Goal: Navigation & Orientation: Find specific page/section

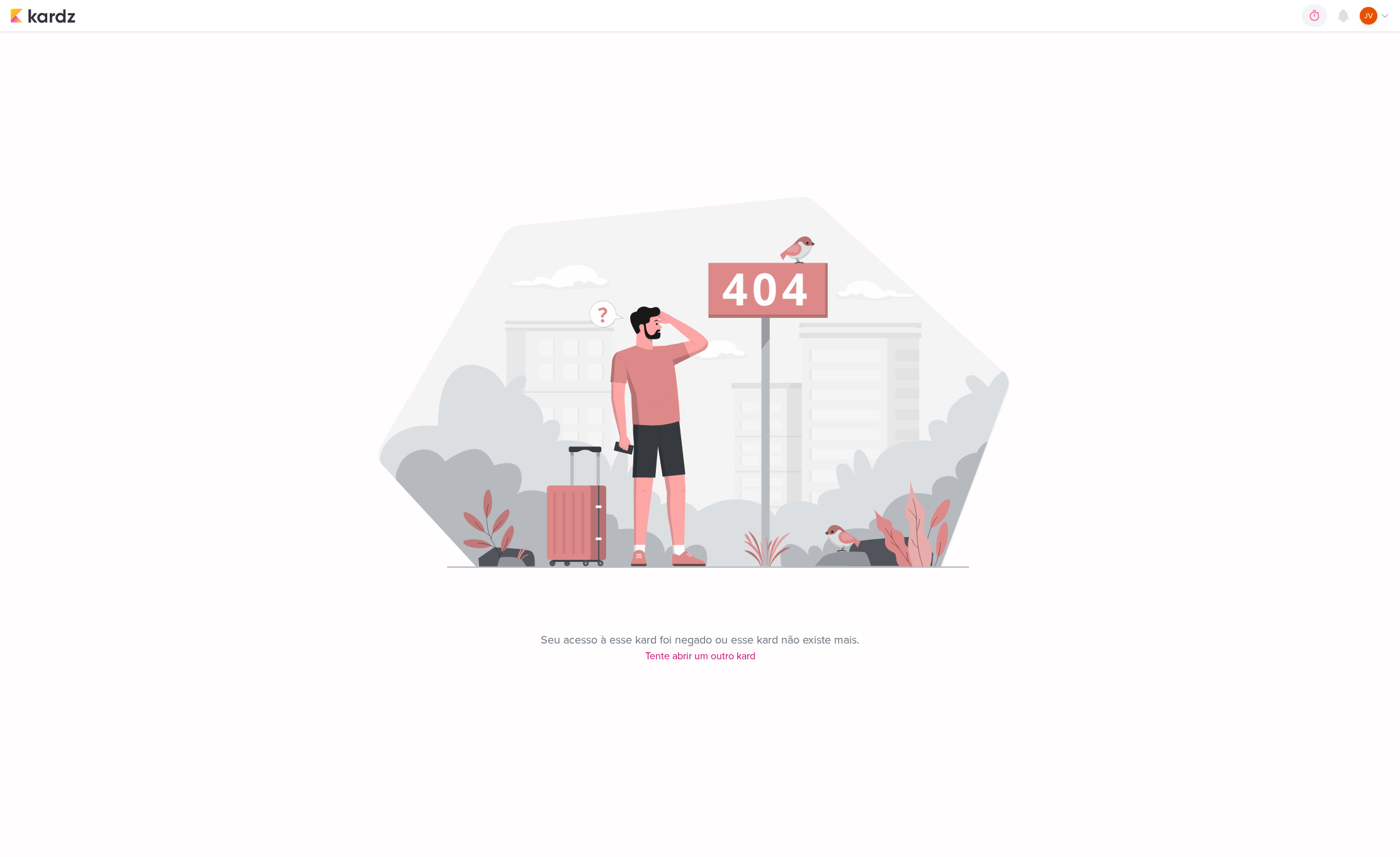
click at [57, 20] on img at bounding box center [43, 15] width 66 height 15
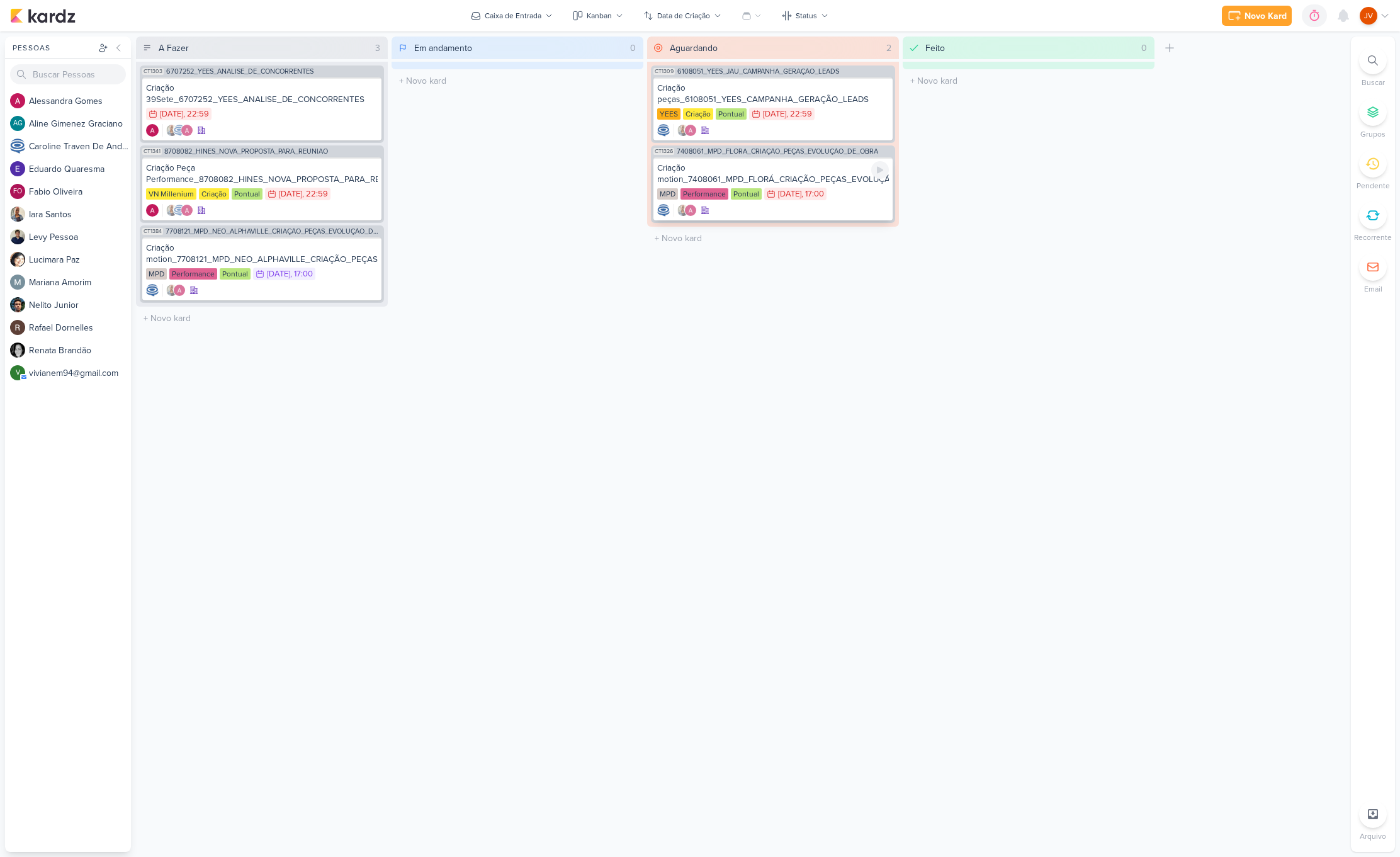
click at [848, 183] on div "Criação motion_7408061_MPD_FLORÁ_CRIAÇÃO_PEÇAS_EVOLUÇÃO_DE_OBRA" at bounding box center [772, 174] width 231 height 23
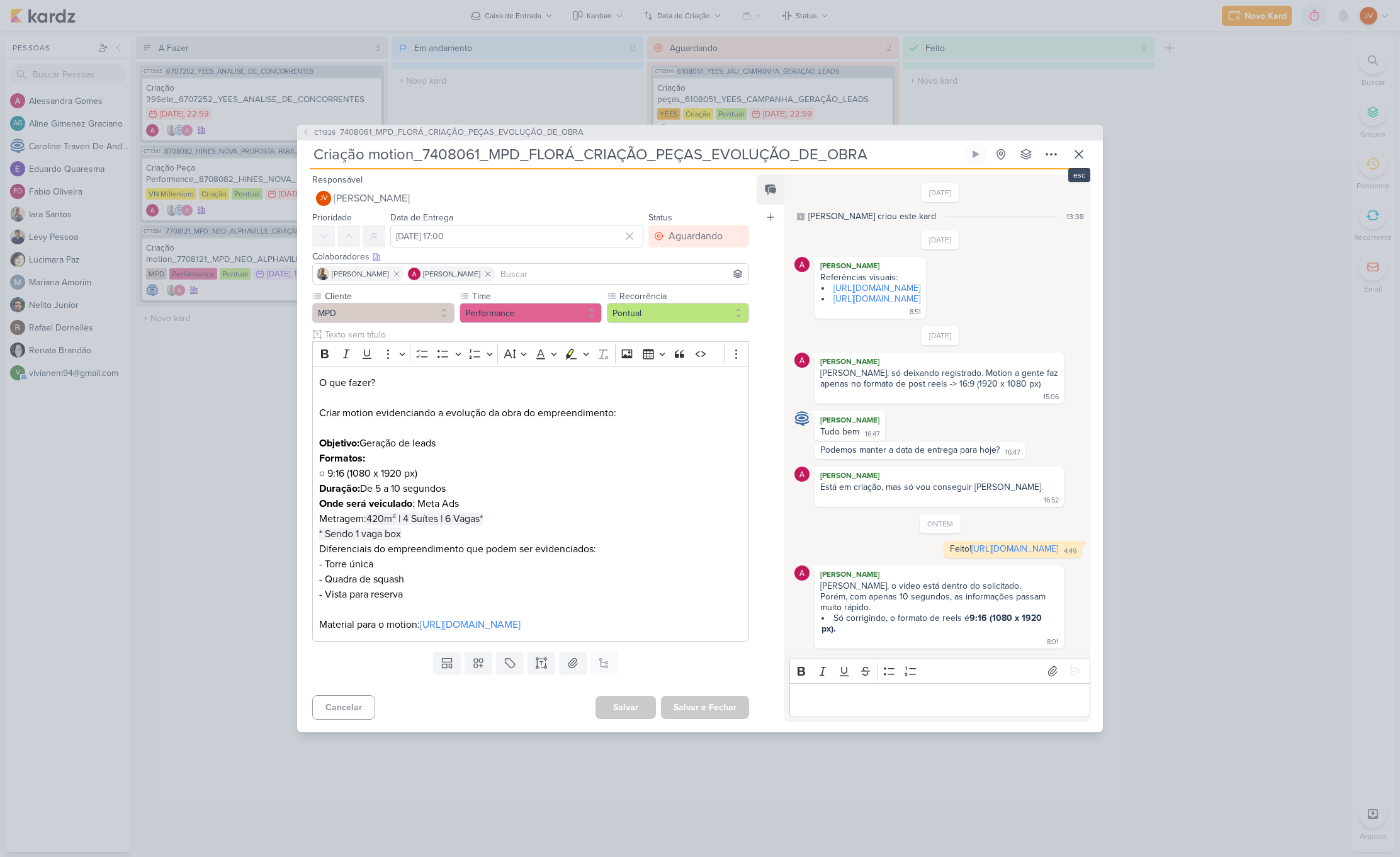
click at [1080, 147] on icon at bounding box center [1079, 154] width 15 height 15
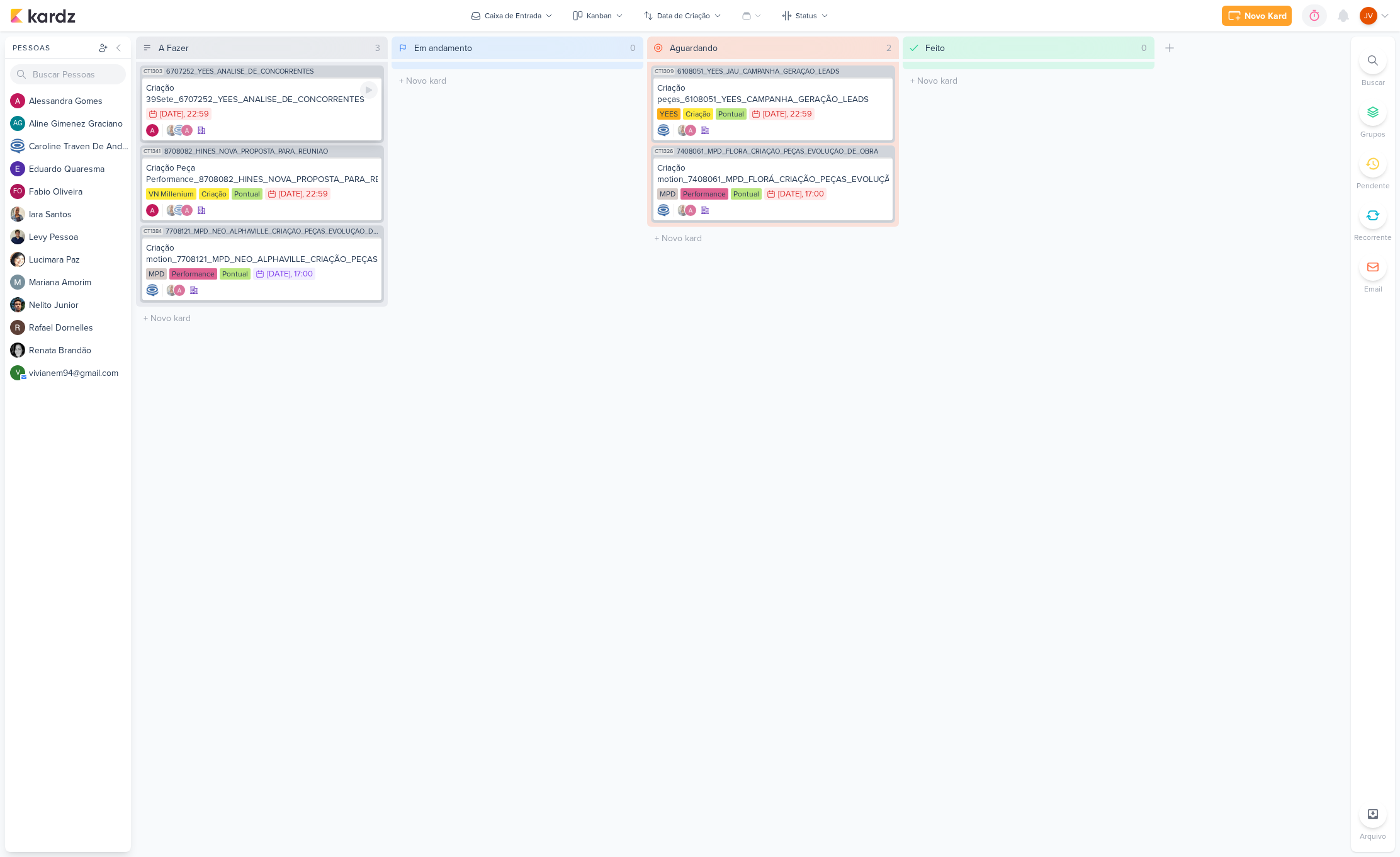
click at [275, 104] on div "Criação 39Sete_6707252_YEES_ANALISE_DE_CONCORRENTES" at bounding box center [261, 93] width 231 height 23
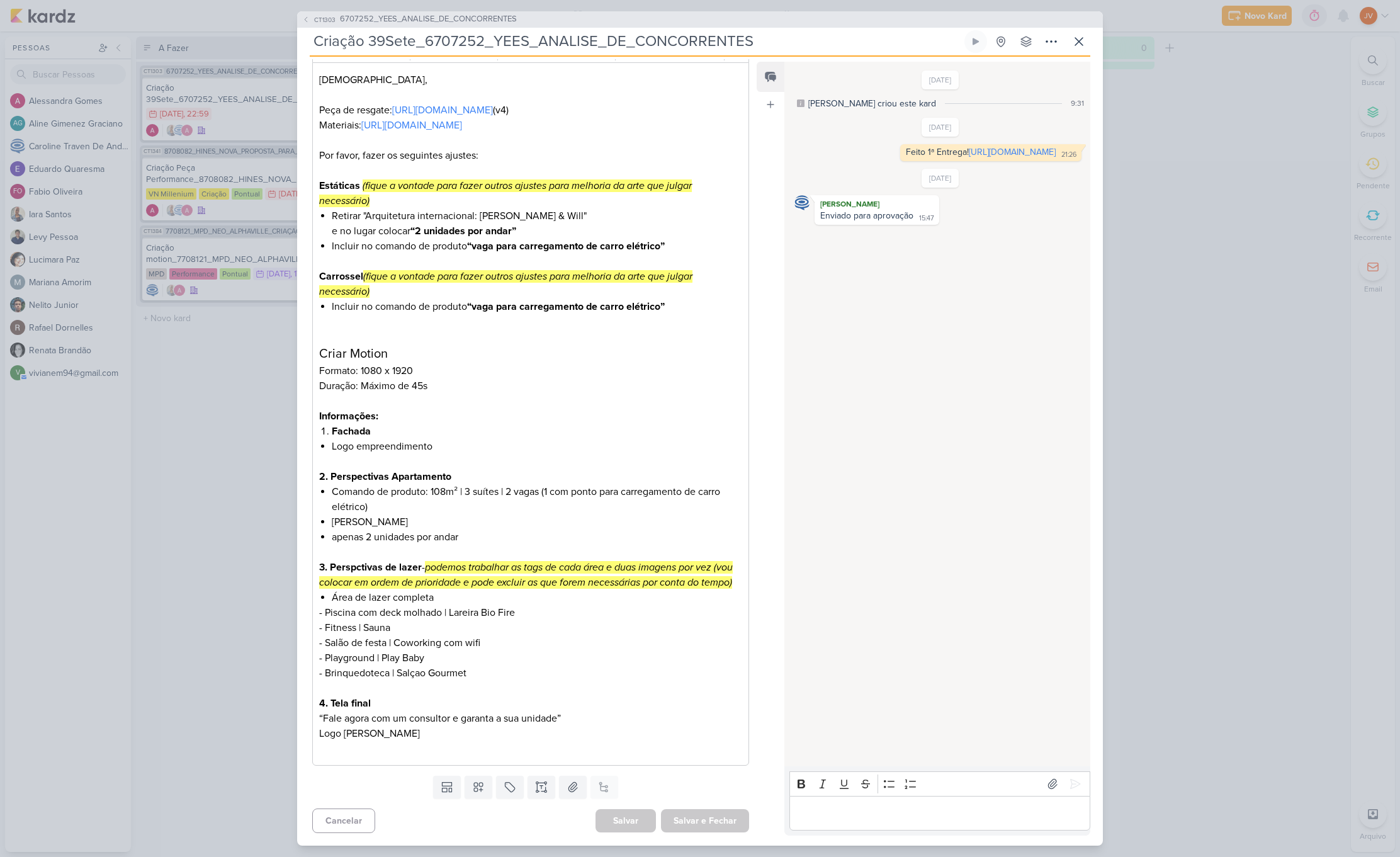
scroll to position [182, 0]
click at [1195, 217] on div "CT1303 6707252_YEES_ANALISE_DE_CONCORRENTES Criação 39Sete_6707252_YEES_ANALISE…" at bounding box center [700, 428] width 1400 height 857
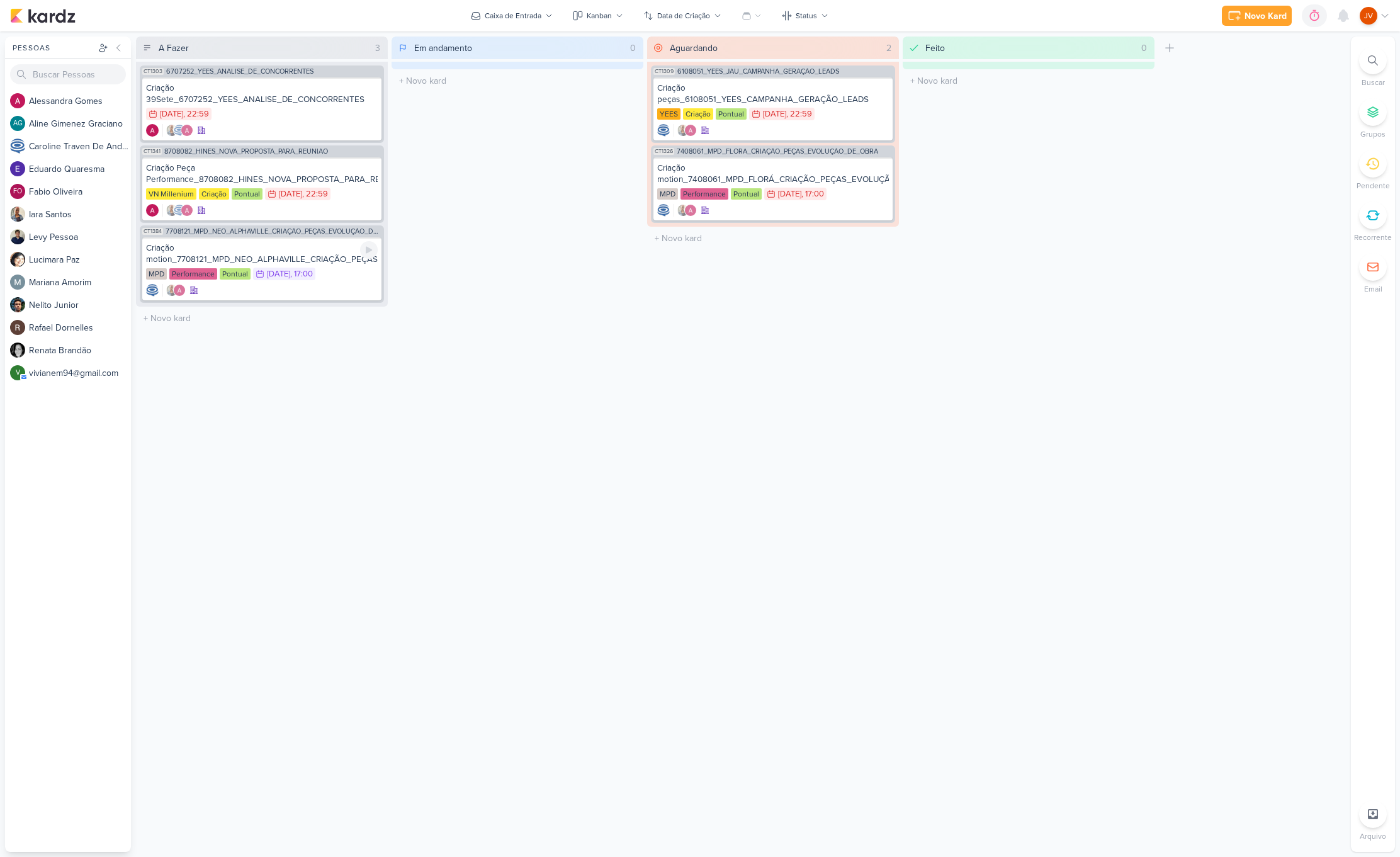
click at [321, 256] on div "Criação motion_7708121_MPD_NEO_ALPHAVILLE_CRIAÇÃO_PEÇAS_EVOLUÇÃO_DE_OBRA" at bounding box center [261, 254] width 231 height 23
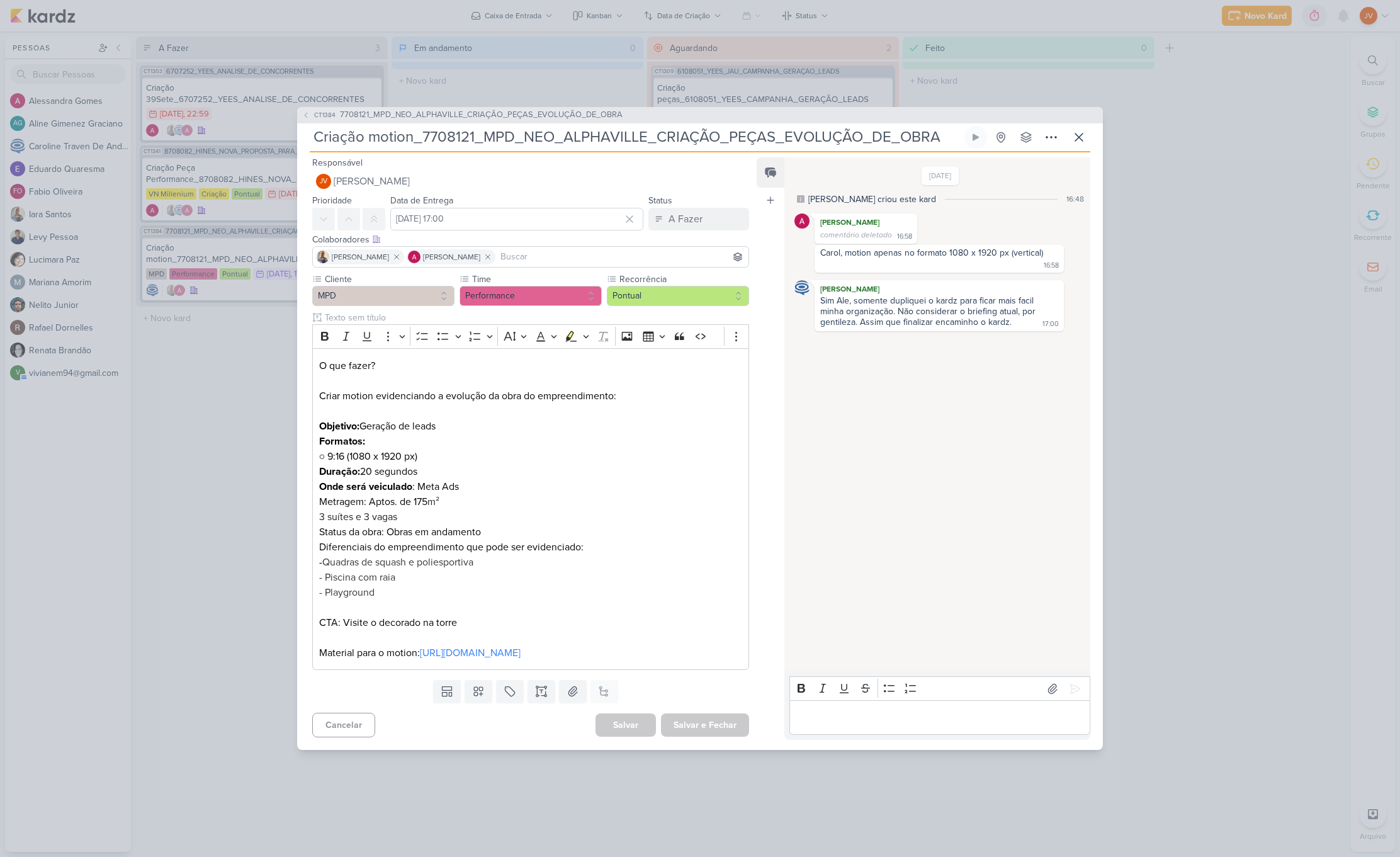
click at [193, 482] on div "CT1384 7708121_MPD_NEO_ALPHAVILLE_CRIAÇÃO_PEÇAS_EVOLUÇÃO_DE_OBRA Criação motion…" at bounding box center [700, 428] width 1400 height 857
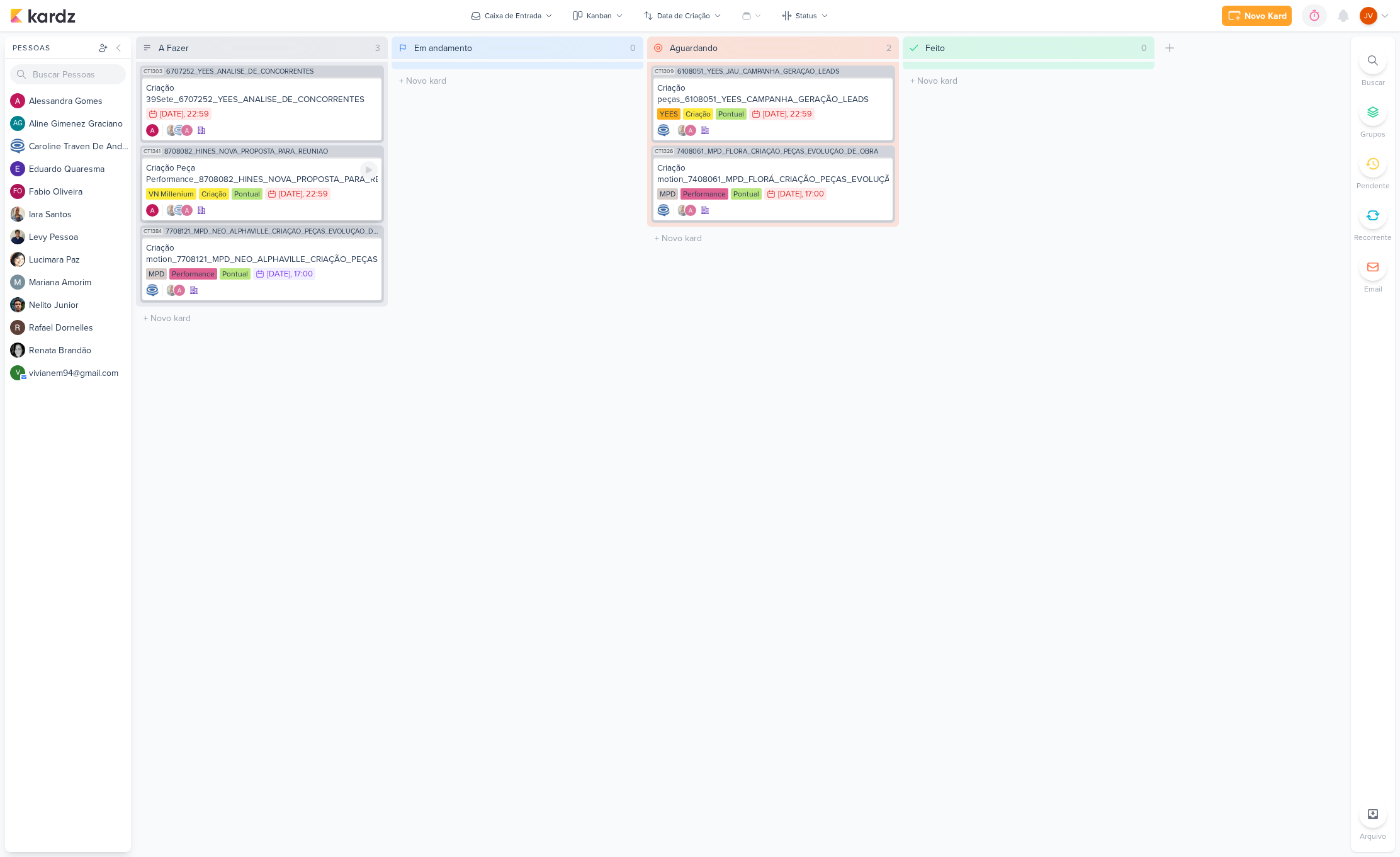
click at [287, 178] on div "Criação Peça Performance_8708082_HINES_NOVA_PROPOSTA_PARA_REUNIAO" at bounding box center [261, 174] width 231 height 23
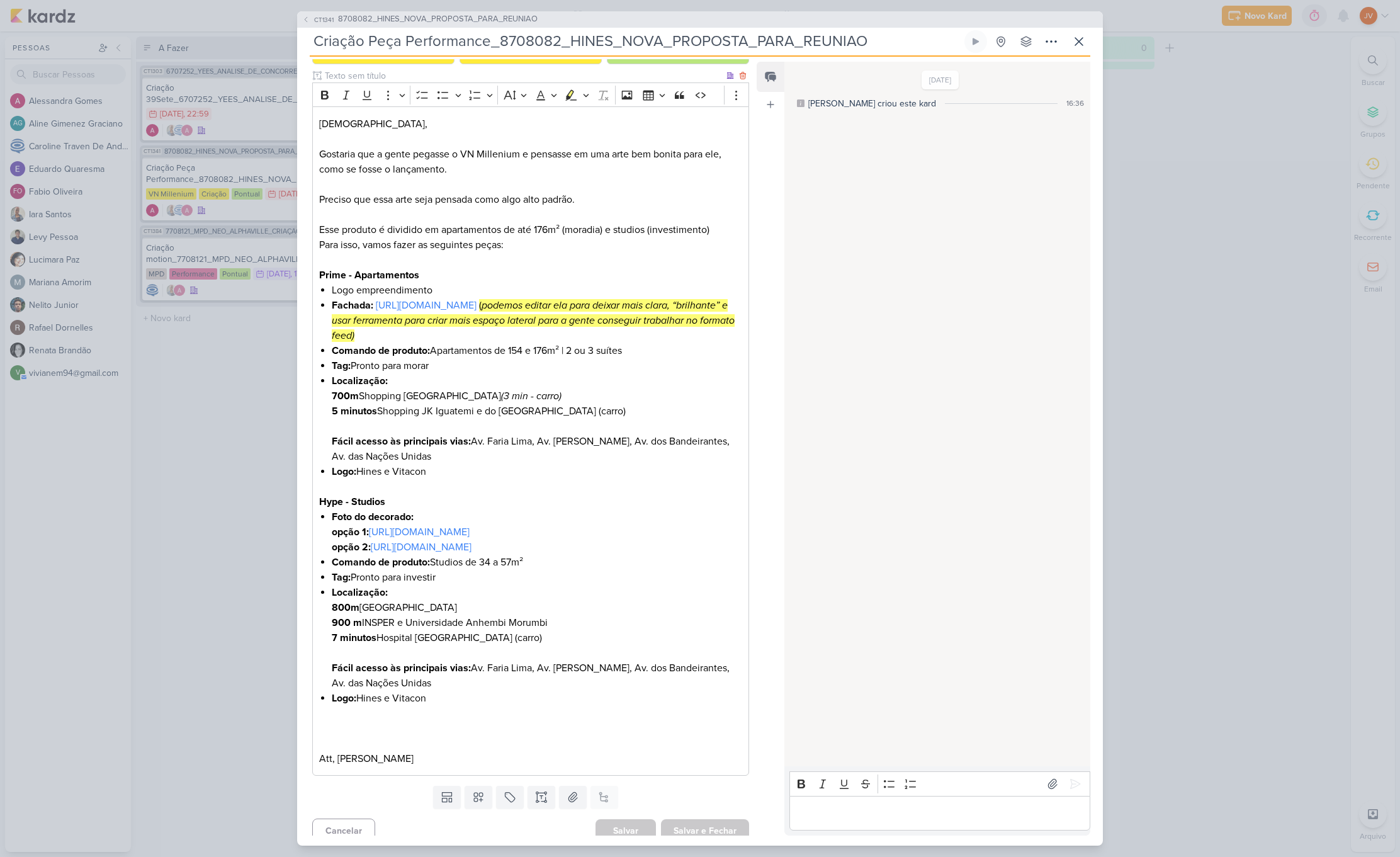
scroll to position [186, 0]
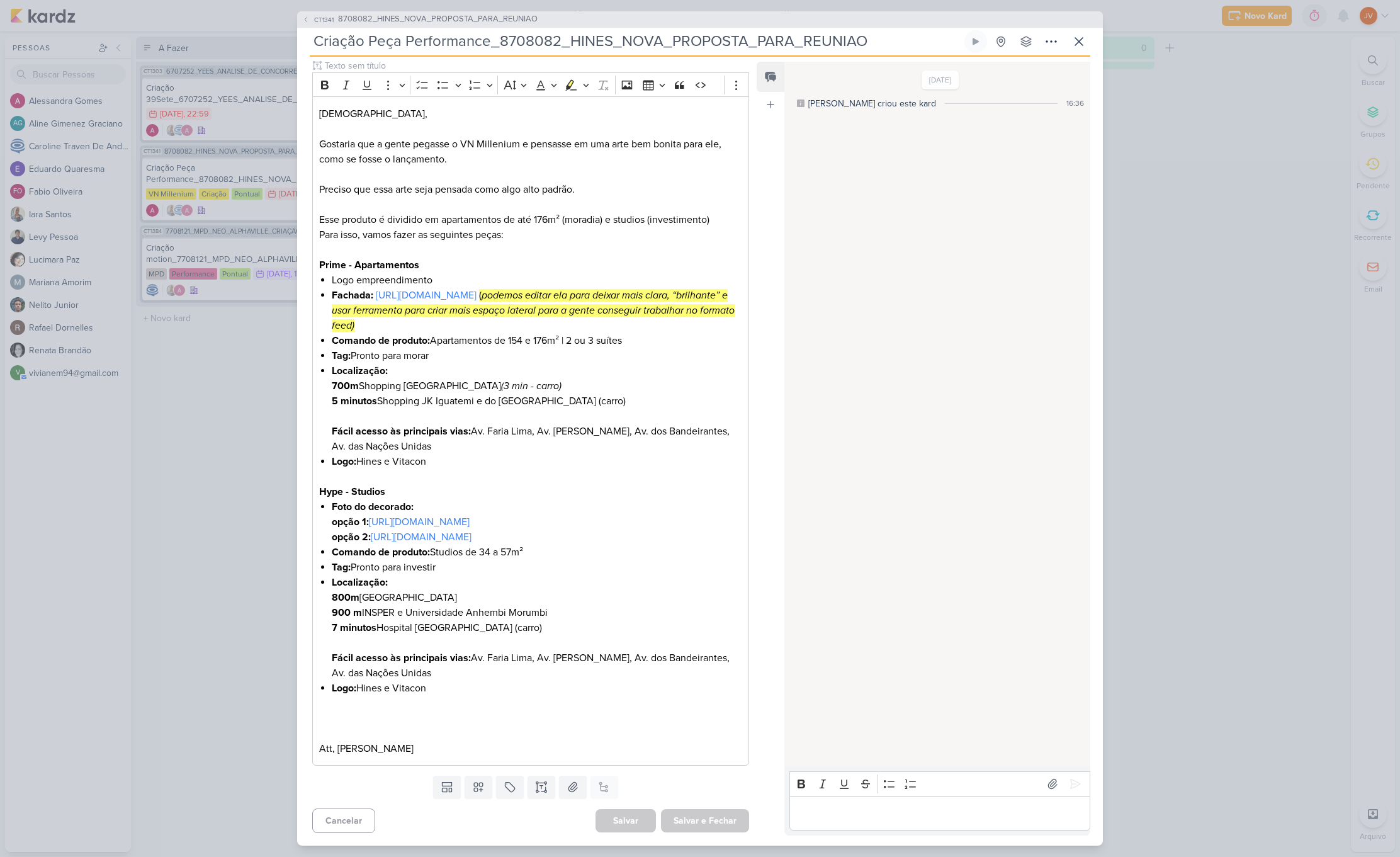
click at [188, 445] on div "CT1341 8708082_HINES_NOVA_PROPOSTA_PARA_REUNIAO Criação Peça Performance_870808…" at bounding box center [700, 428] width 1400 height 857
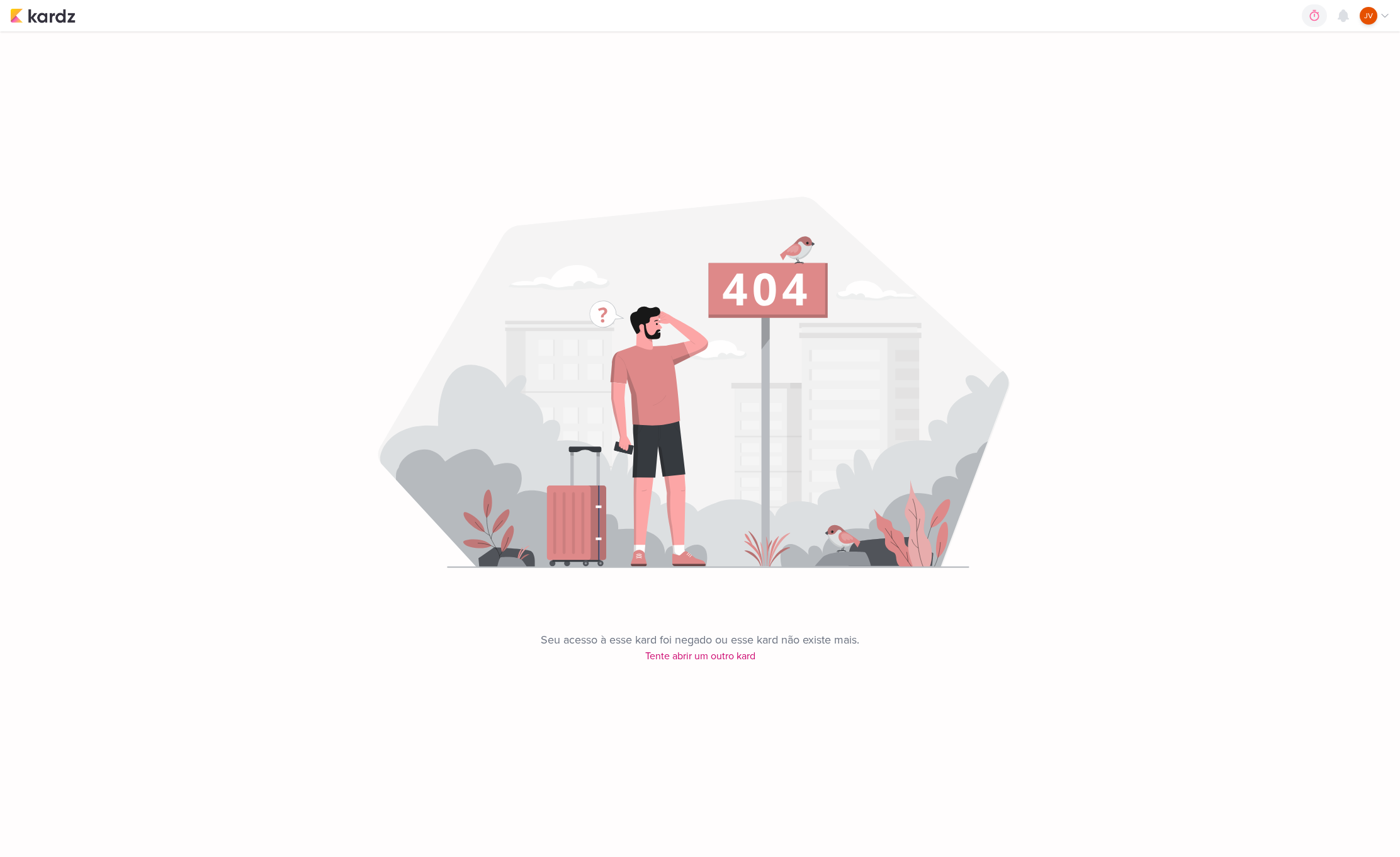
click at [60, 12] on img at bounding box center [43, 15] width 66 height 15
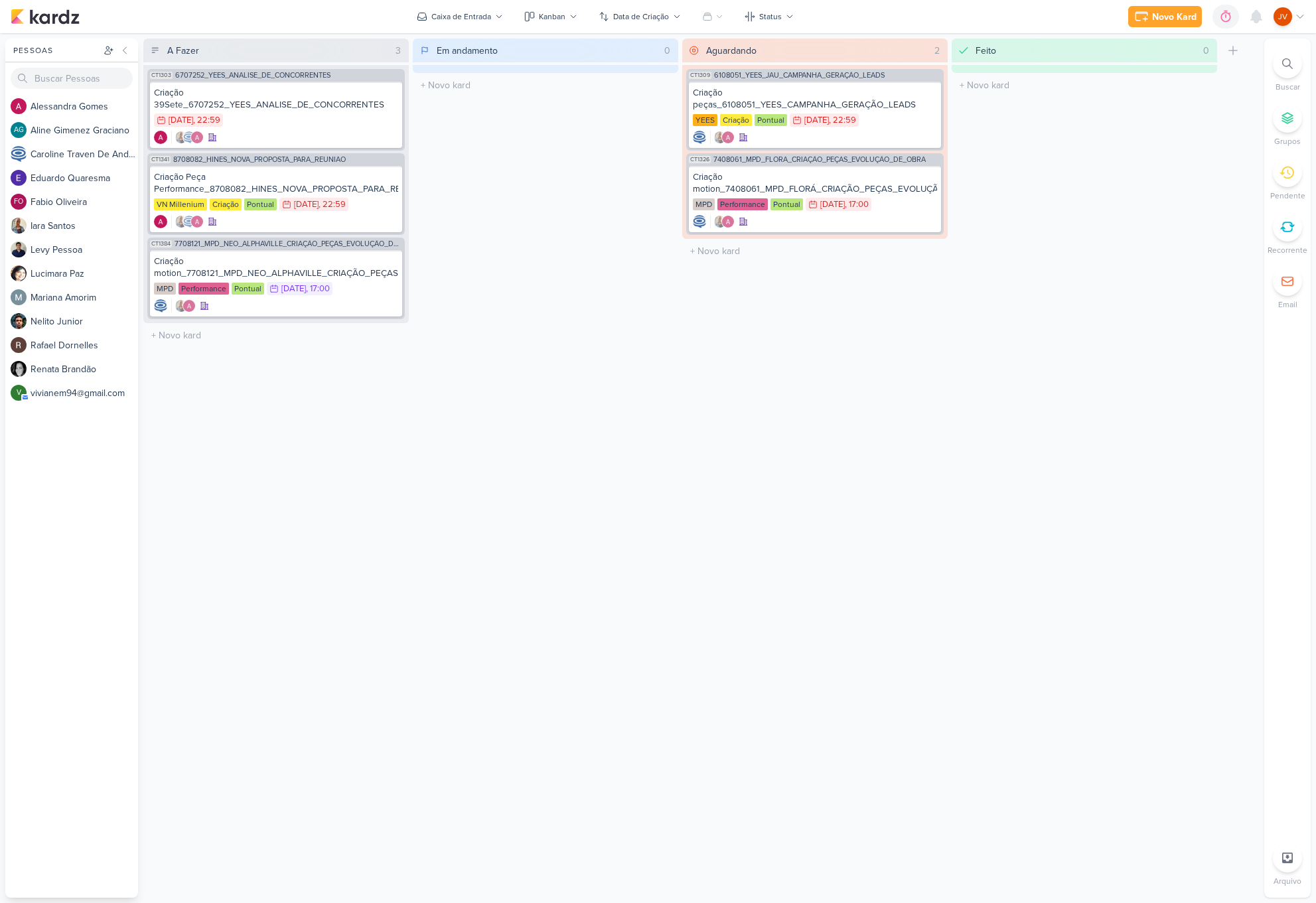
click at [58, 15] on img at bounding box center [45, 16] width 69 height 16
click at [308, 109] on div "Criação 39Sete_6707252_YEES_ANALISE_DE_CONCORRENTES" at bounding box center [276, 98] width 244 height 24
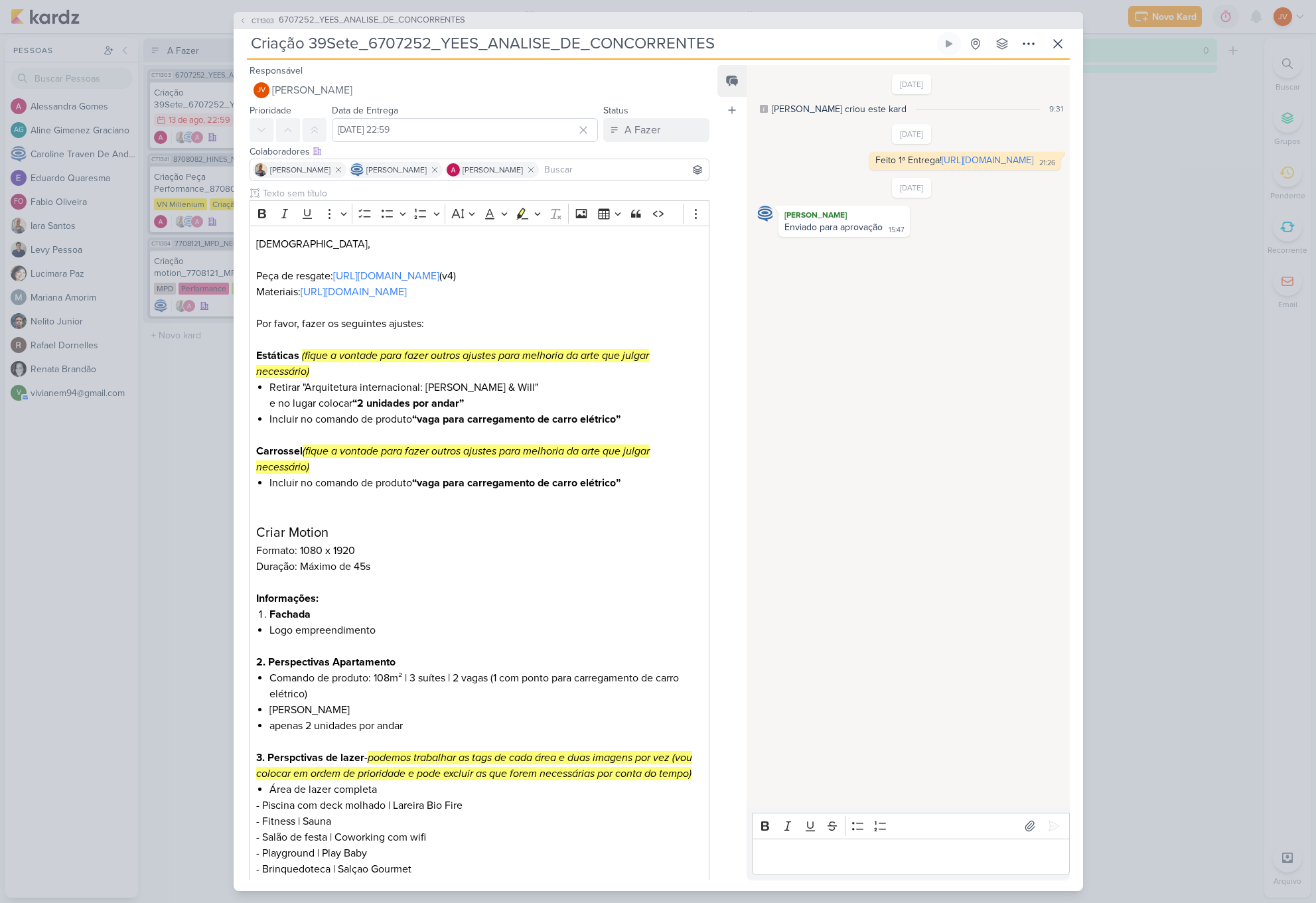
click at [185, 415] on div "CT1303 6707252_YEES_ANALISE_DE_CONCORRENTES Criação 39Sete_6707252_YEES_ANALISE…" at bounding box center [658, 451] width 1316 height 903
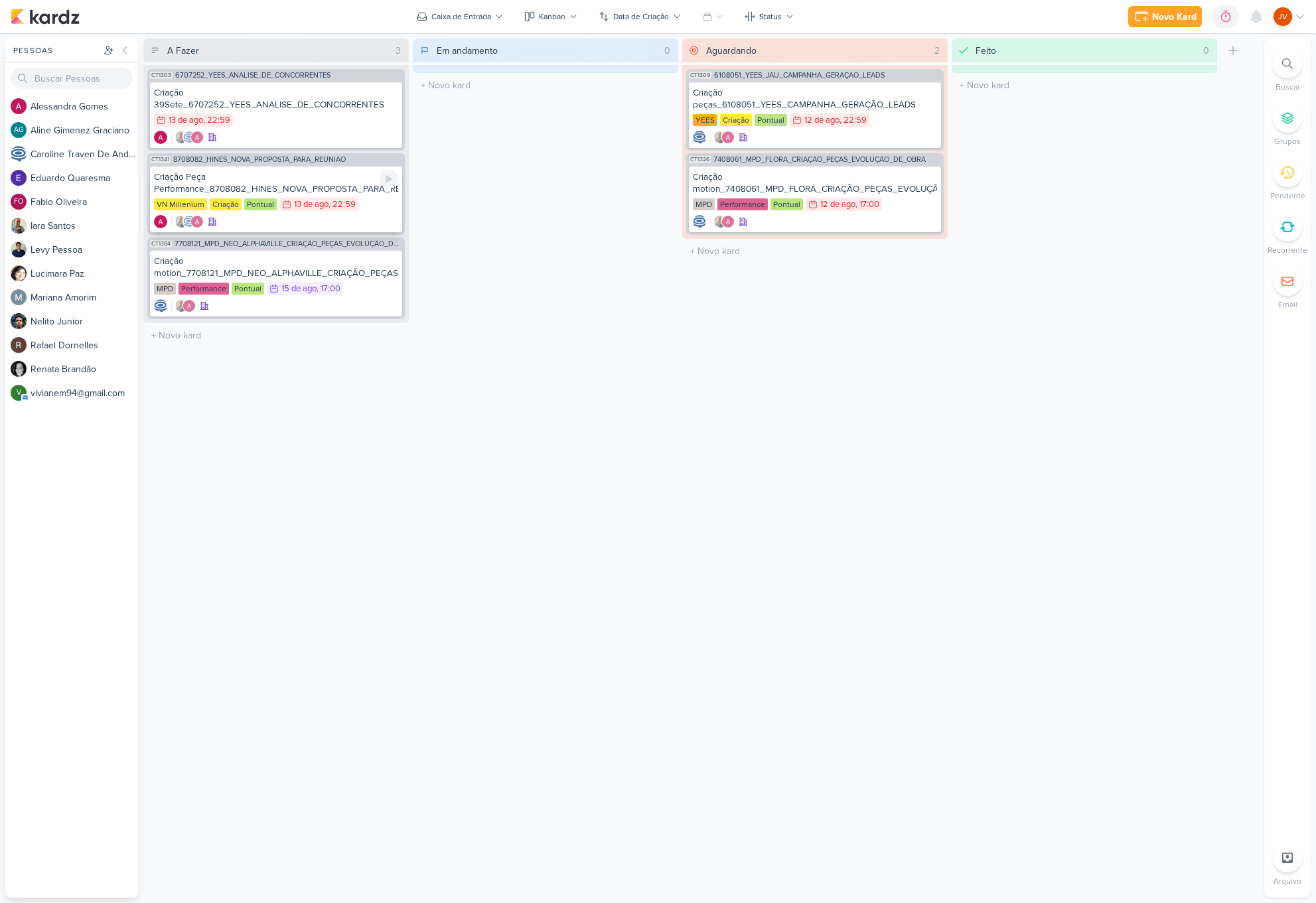
click at [265, 185] on div "Criação Peça Performance_8708082_HINES_NOVA_PROPOSTA_PARA_REUNIAO" at bounding box center [276, 183] width 244 height 24
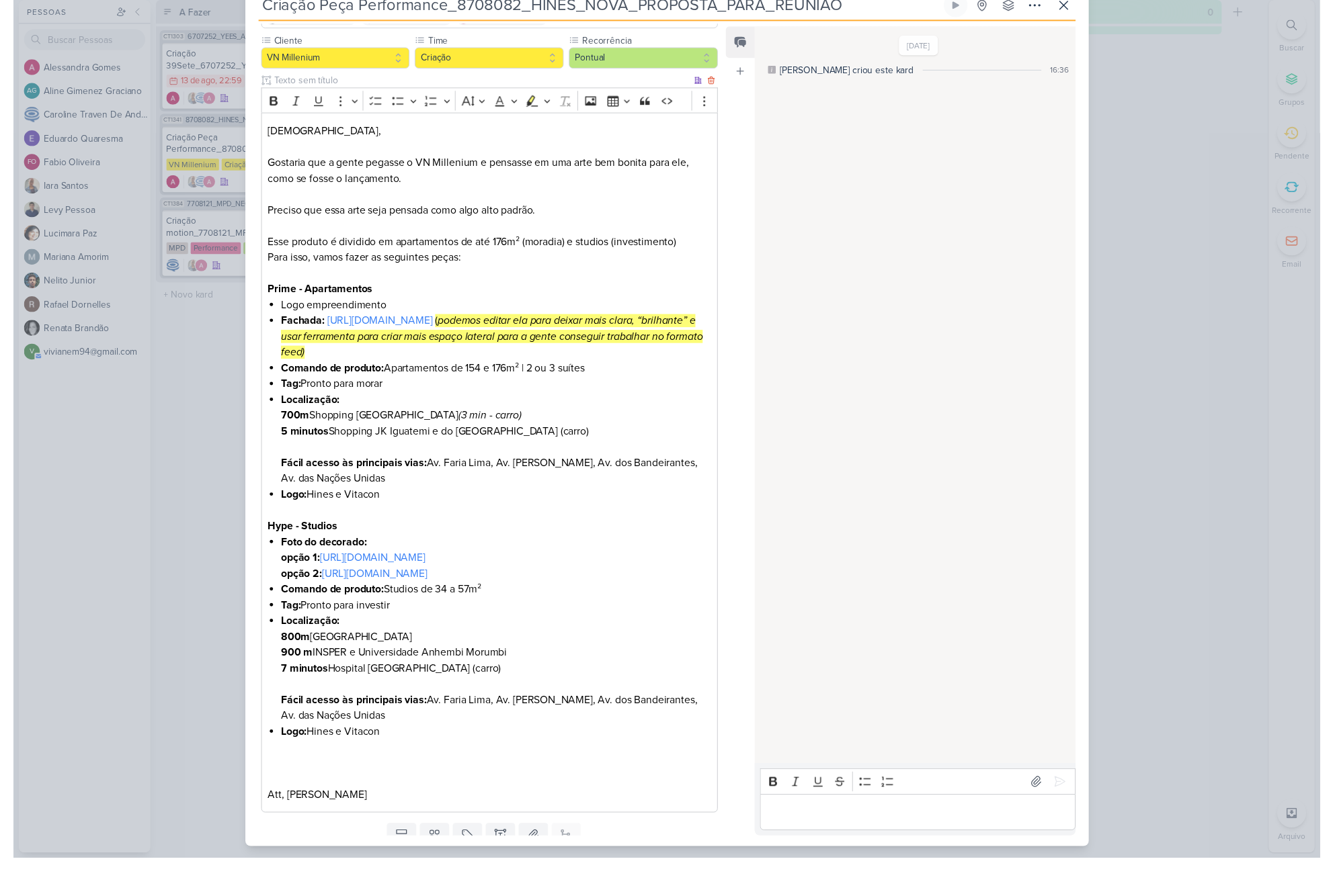
scroll to position [89, 0]
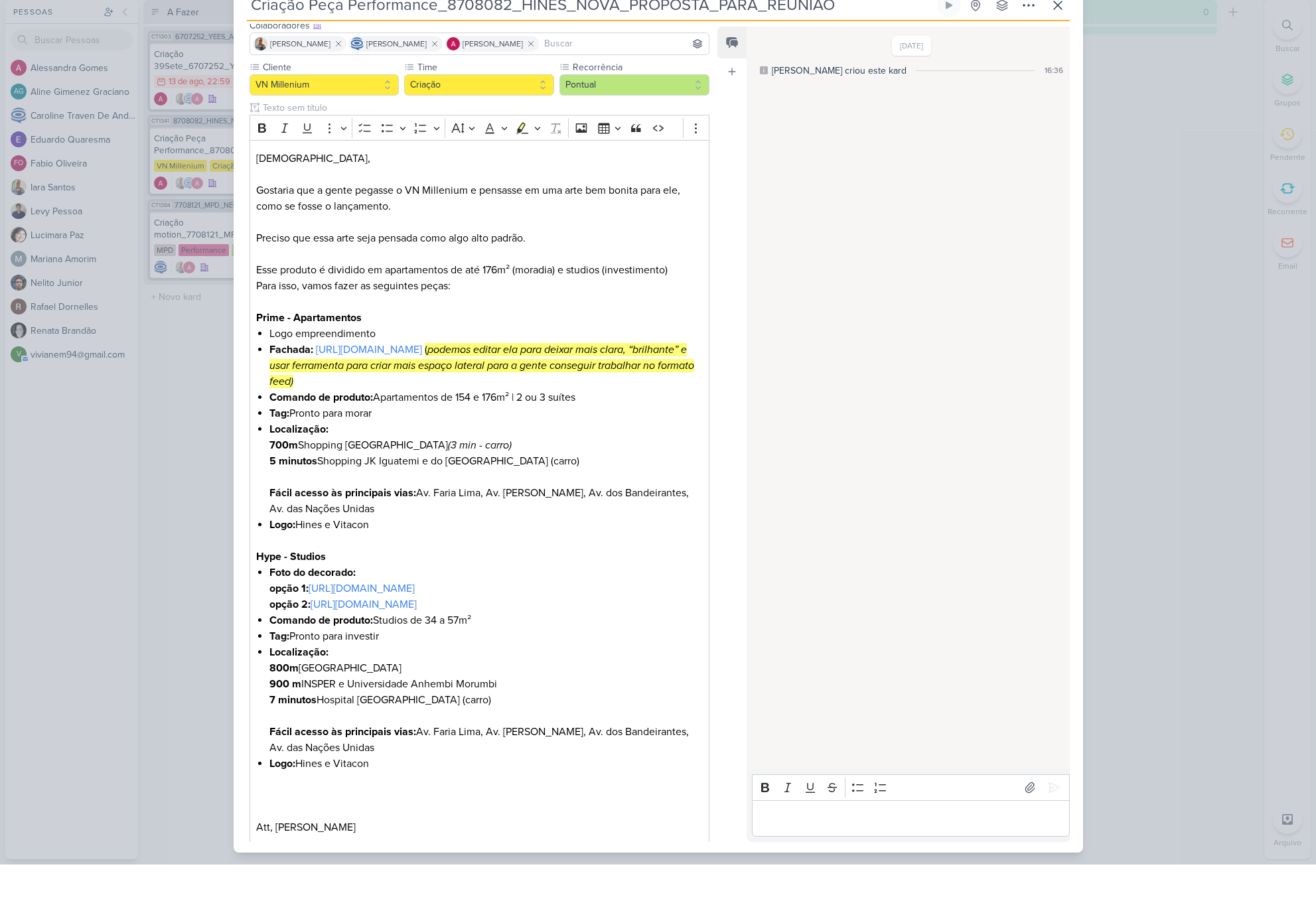
drag, startPoint x: 185, startPoint y: 429, endPoint x: 202, endPoint y: 434, distance: 17.7
click at [185, 430] on div "CT1341 8708082_HINES_NOVA_PROPOSTA_PARA_REUNIAO Criação Peça Performance_870808…" at bounding box center [658, 451] width 1316 height 903
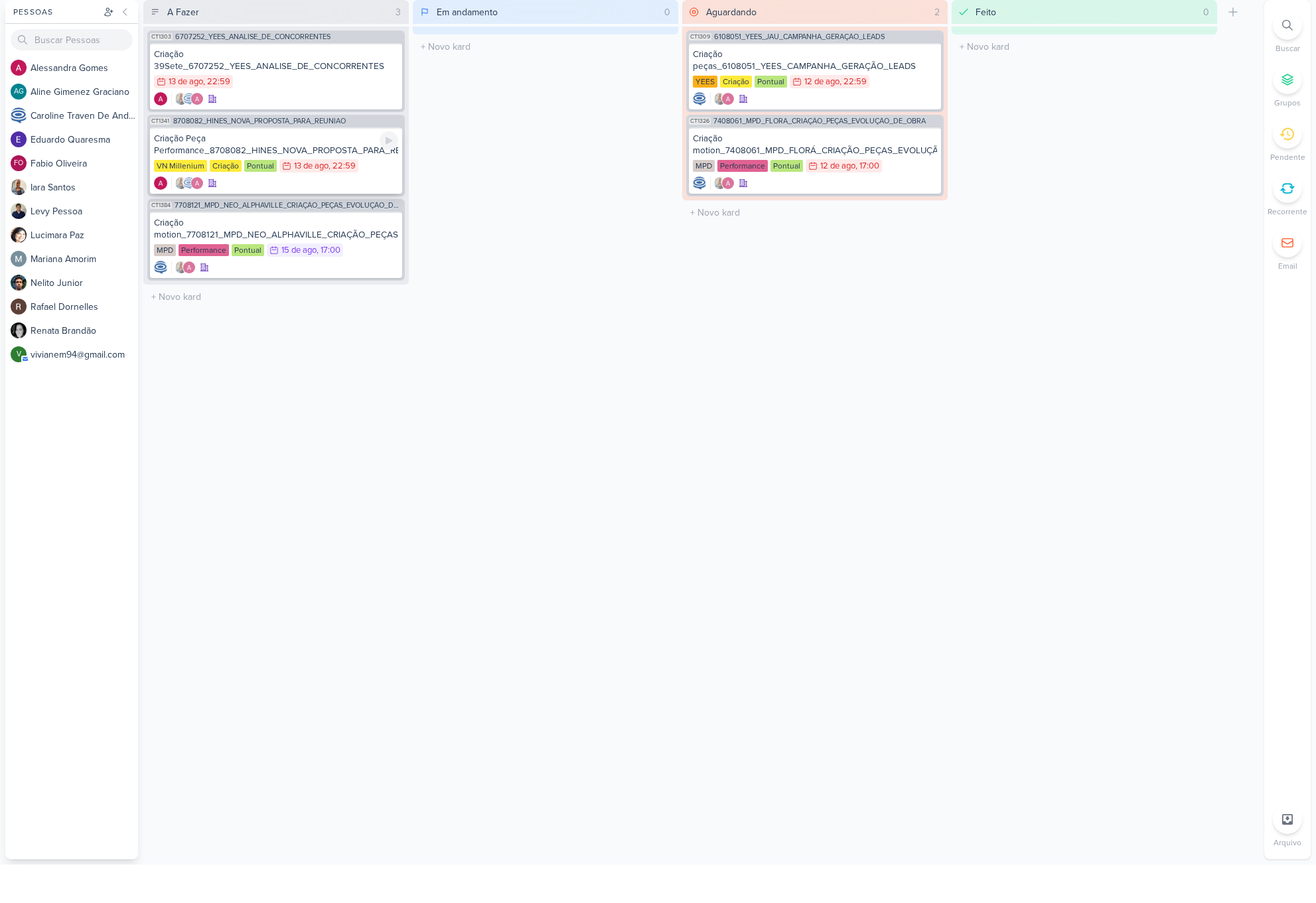
click at [319, 171] on div "Criação Peça Performance_8708082_HINES_NOVA_PROPOSTA_PARA_REUNIAO" at bounding box center [276, 183] width 244 height 24
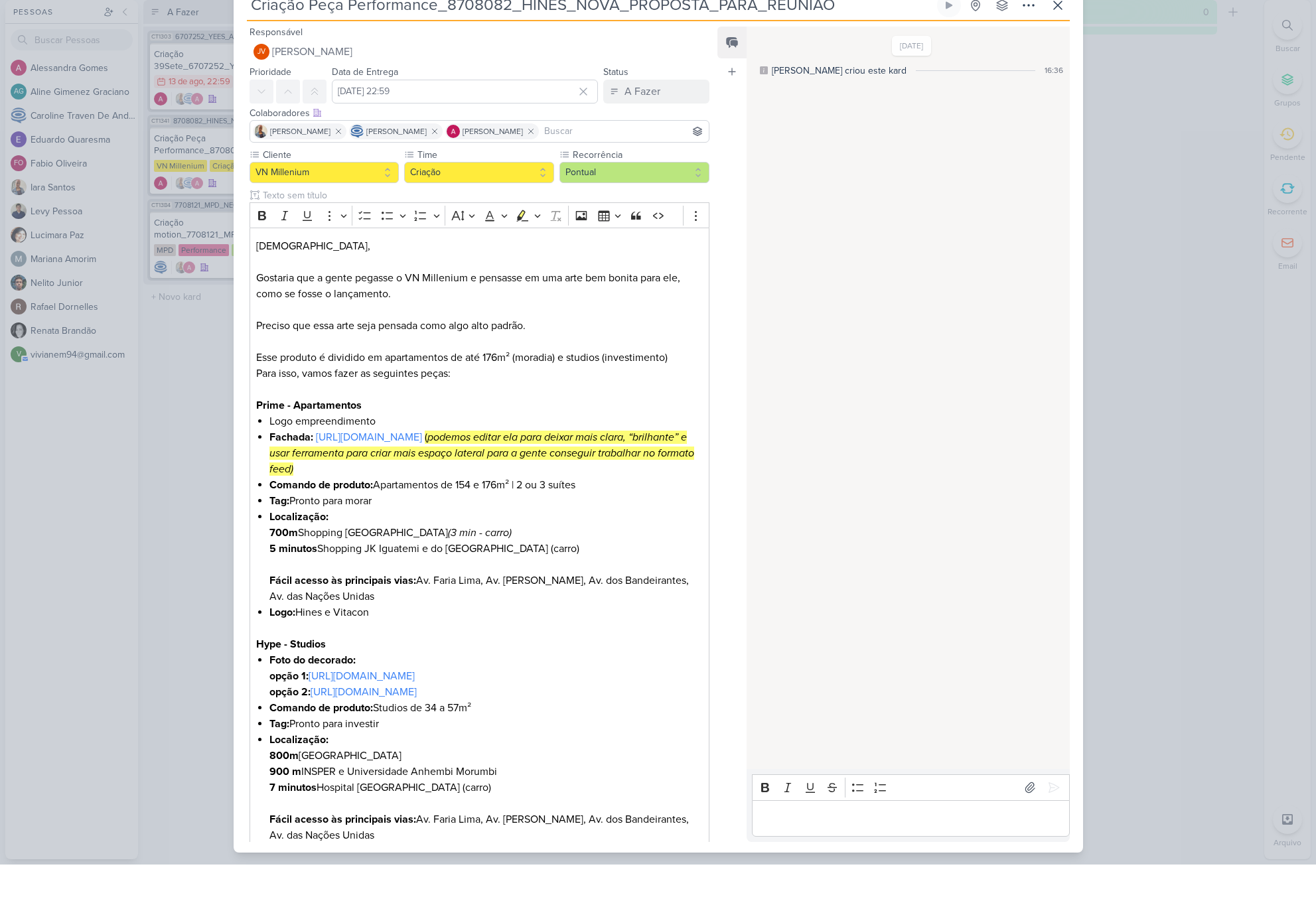
click at [198, 388] on div "CT1341 8708082_HINES_NOVA_PROPOSTA_PARA_REUNIAO Criação Peça Performance_870808…" at bounding box center [658, 451] width 1316 height 903
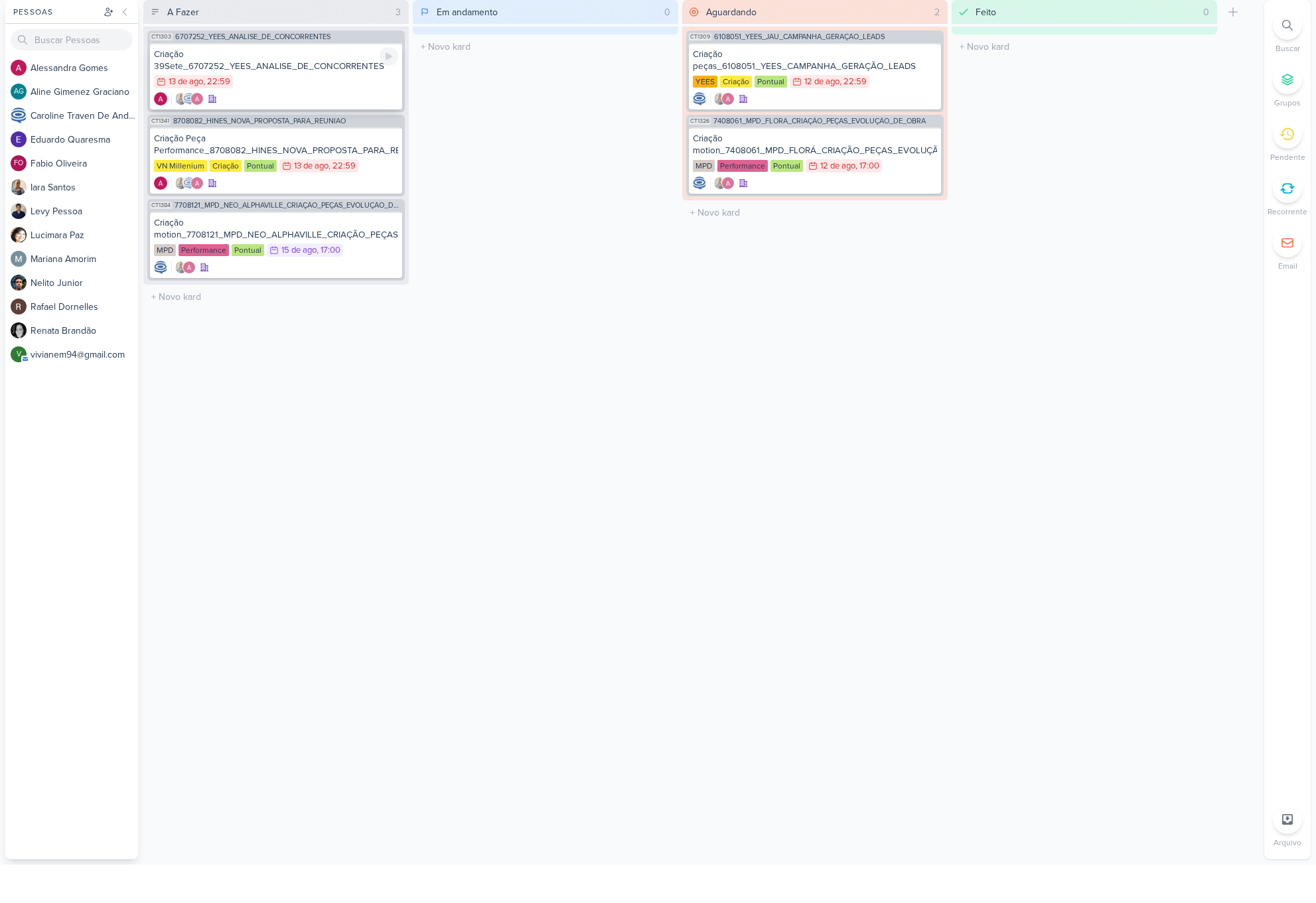
click at [261, 87] on div "Criação 39Sete_6707252_YEES_ANALISE_DE_CONCORRENTES" at bounding box center [276, 98] width 244 height 24
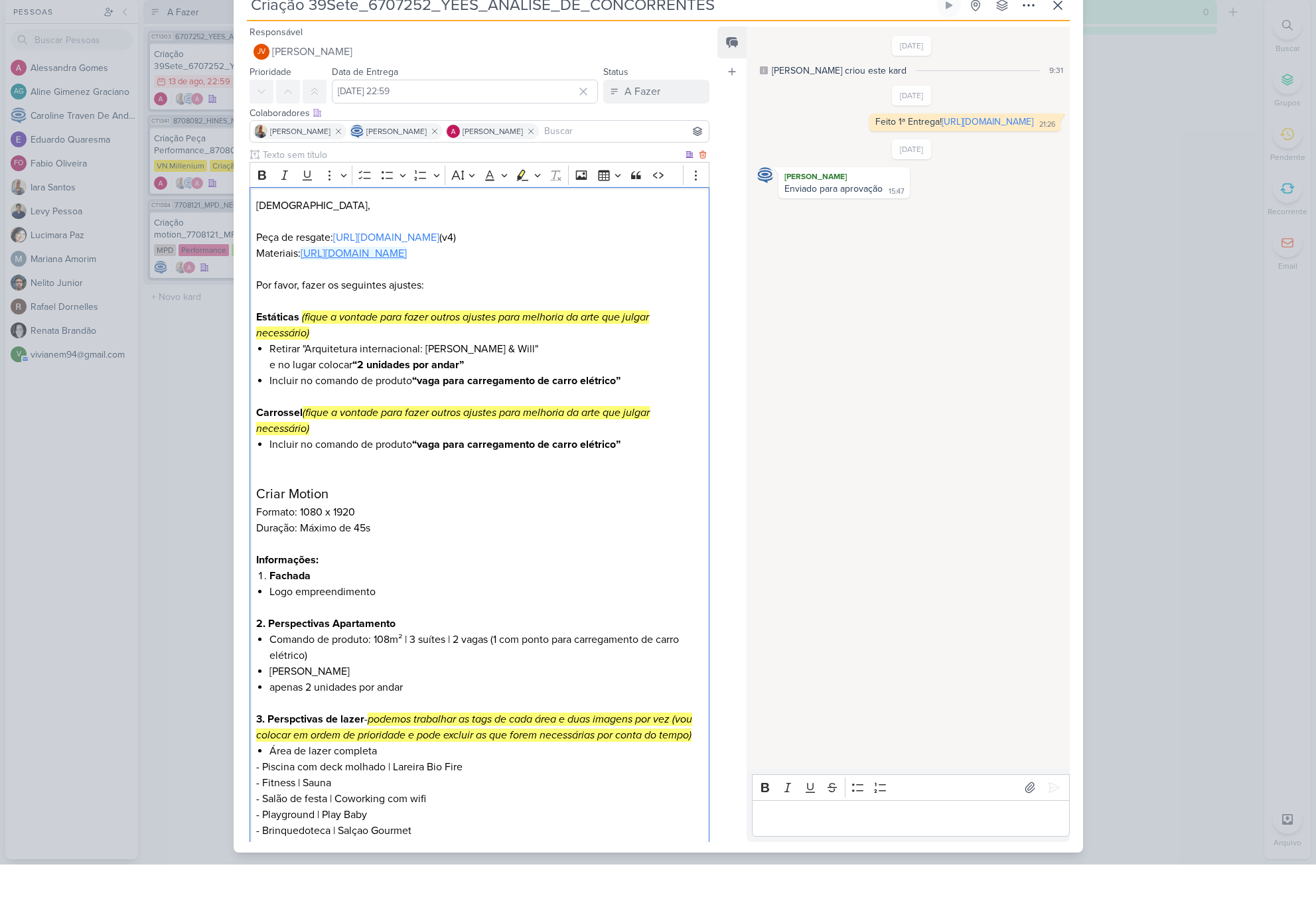
click at [407, 285] on link "[URL][DOMAIN_NAME]" at bounding box center [354, 292] width 107 height 13
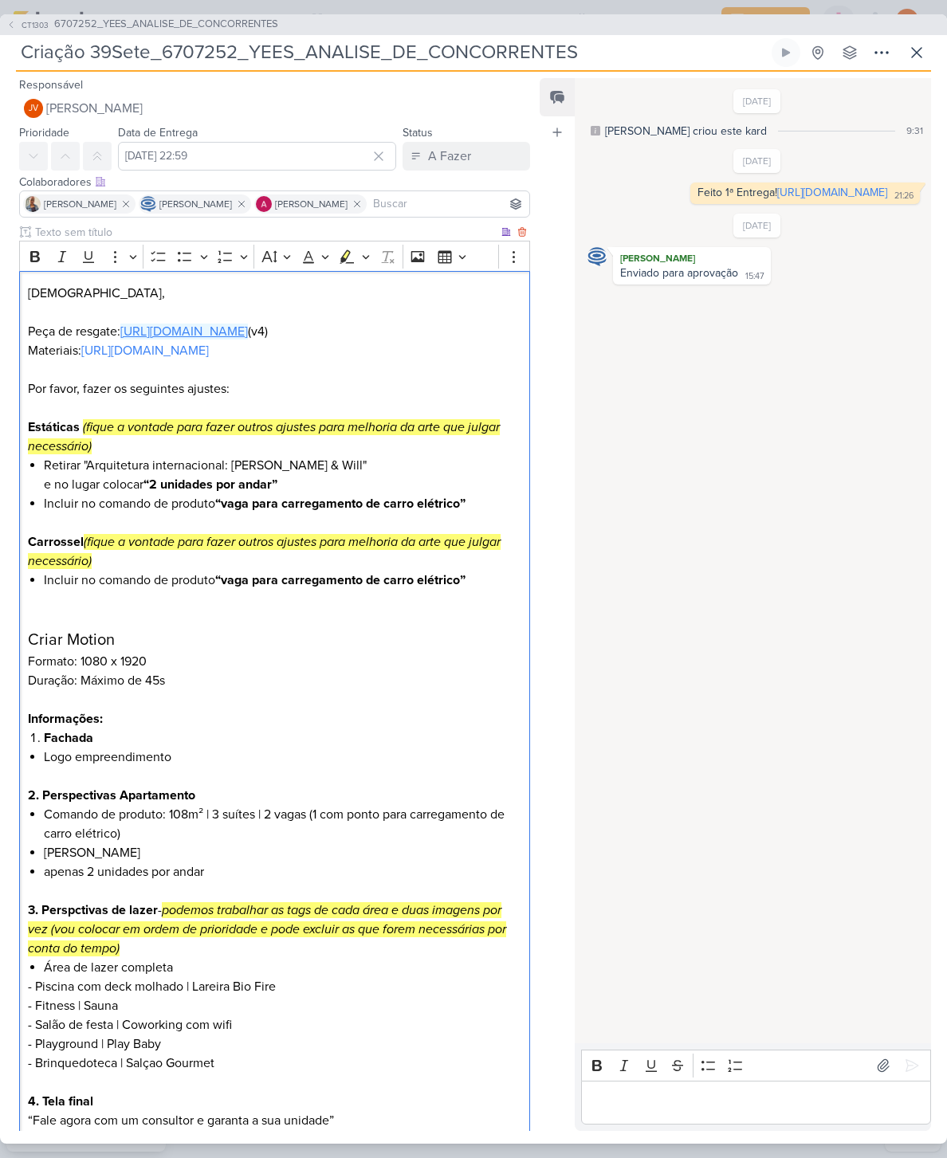
click at [177, 340] on link "[URL][DOMAIN_NAME]" at bounding box center [184, 332] width 128 height 16
